Goal: Find specific page/section: Find specific page/section

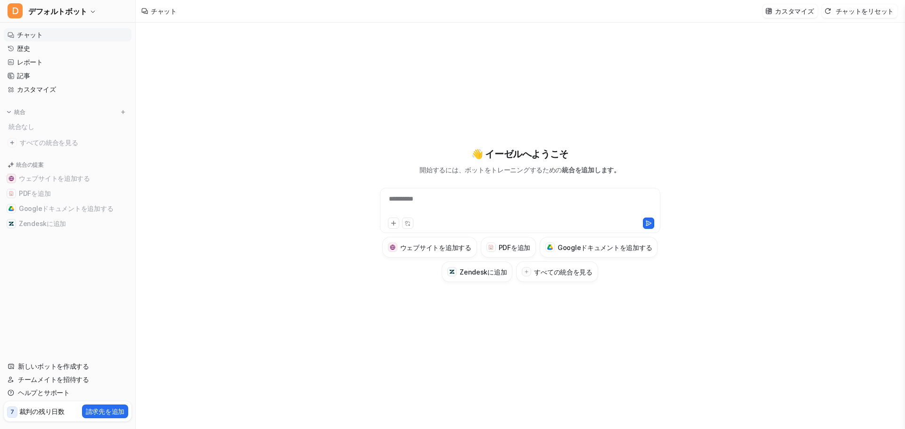
click at [793, 188] on div "**********" at bounding box center [520, 226] width 768 height 407
click at [24, 63] on font "レポート" at bounding box center [30, 62] width 26 height 8
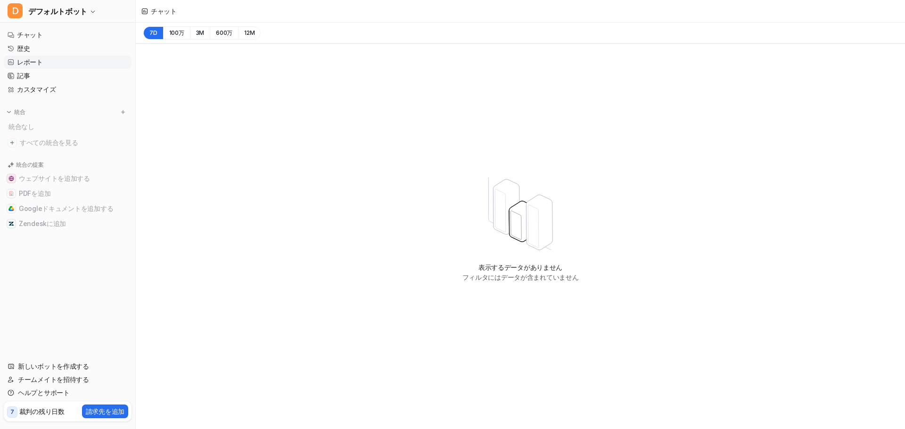
click at [413, 115] on div "表示するデータがありません フィルタにはデータが含まれていません" at bounding box center [520, 229] width 769 height 370
